Goal: Navigation & Orientation: Find specific page/section

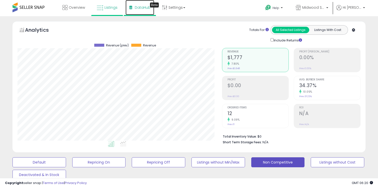
click at [136, 13] on link "DataHub Beta" at bounding box center [140, 7] width 29 height 15
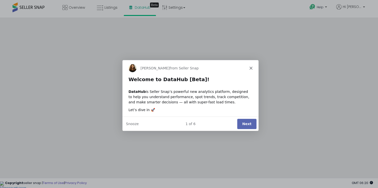
click at [250, 66] on div "Georgie from Seller Snap" at bounding box center [190, 68] width 136 height 16
click at [252, 69] on polygon "Close" at bounding box center [251, 67] width 3 height 3
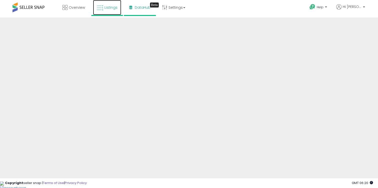
click at [106, 4] on link "Listings" at bounding box center [107, 7] width 28 height 15
